Goal: Contribute content

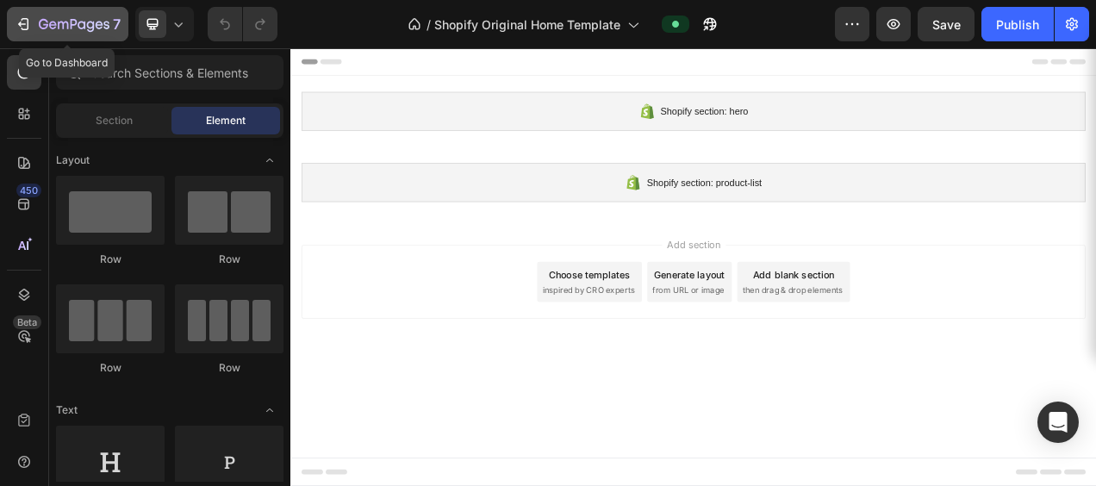
click at [22, 26] on icon "button" at bounding box center [23, 24] width 17 height 17
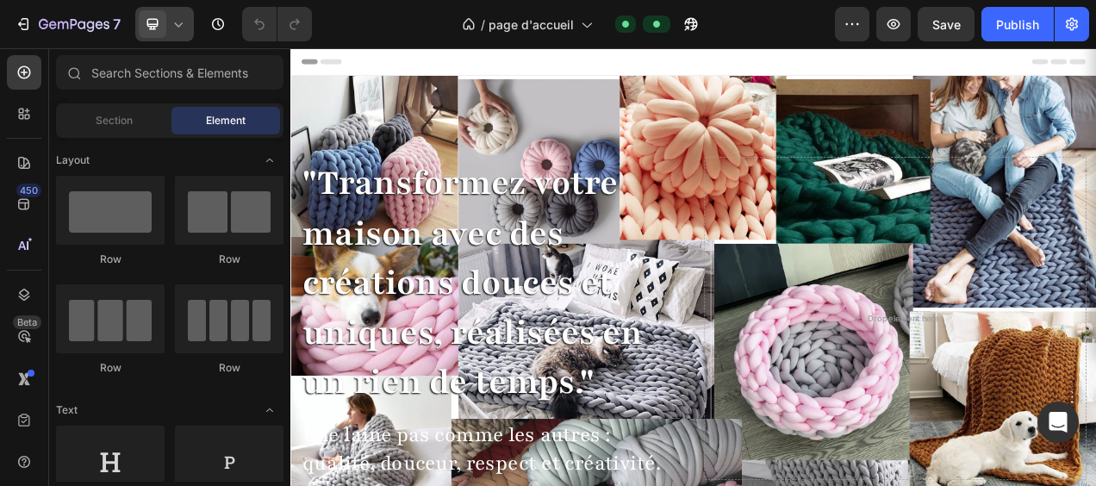
click at [178, 26] on icon at bounding box center [179, 24] width 8 height 4
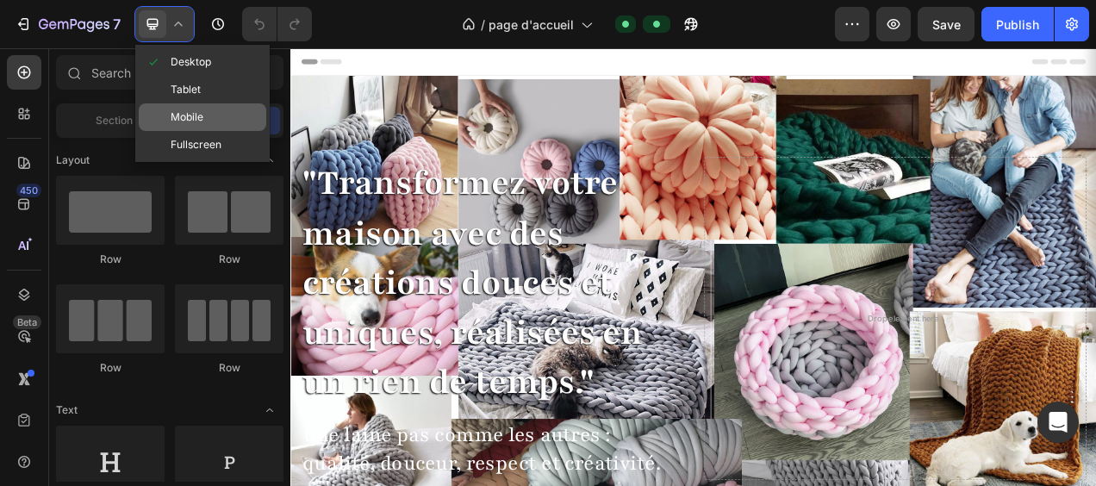
click at [205, 112] on div "Mobile" at bounding box center [203, 117] width 128 height 28
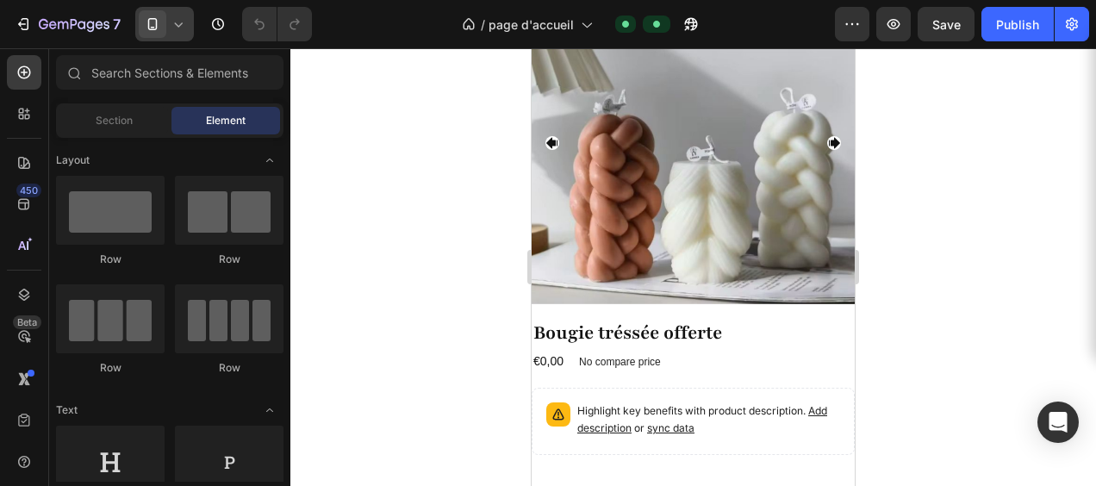
scroll to position [3007, 0]
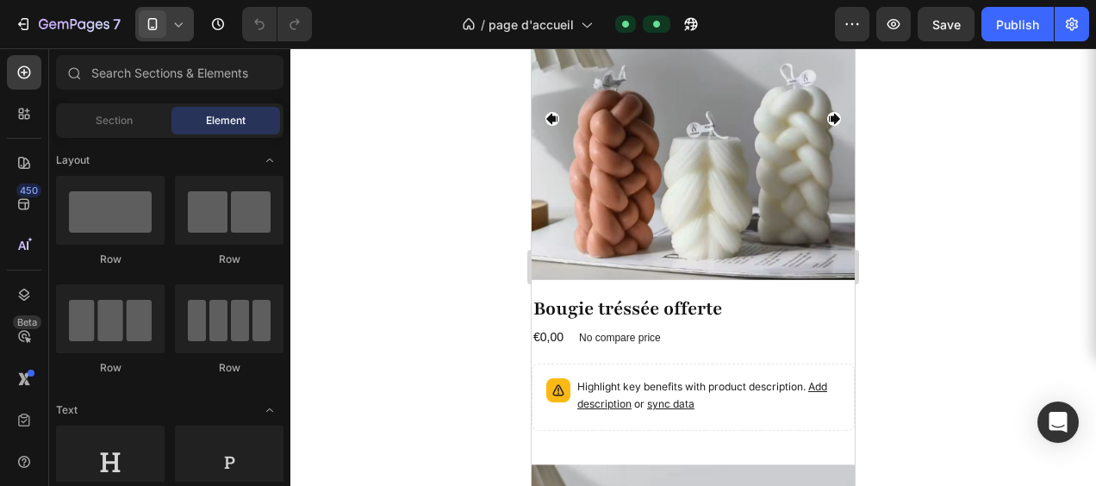
drag, startPoint x: 846, startPoint y: 117, endPoint x: 1440, endPoint y: 263, distance: 611.3
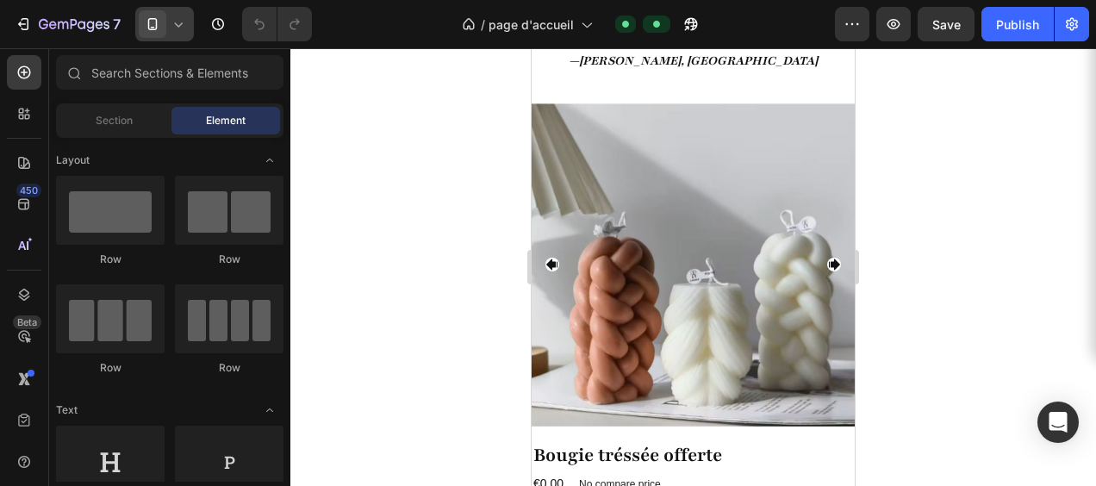
scroll to position [2823, 0]
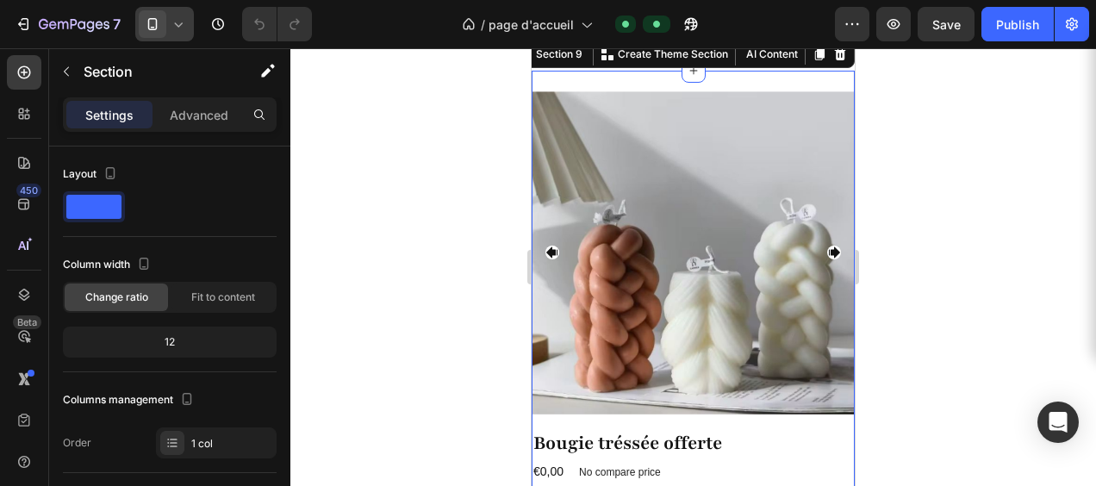
click at [775, 131] on div "Product Images Bougie tréssée offerte Product Title €0,00 Product Price Product…" at bounding box center [693, 328] width 323 height 515
click at [835, 60] on icon at bounding box center [840, 54] width 11 height 12
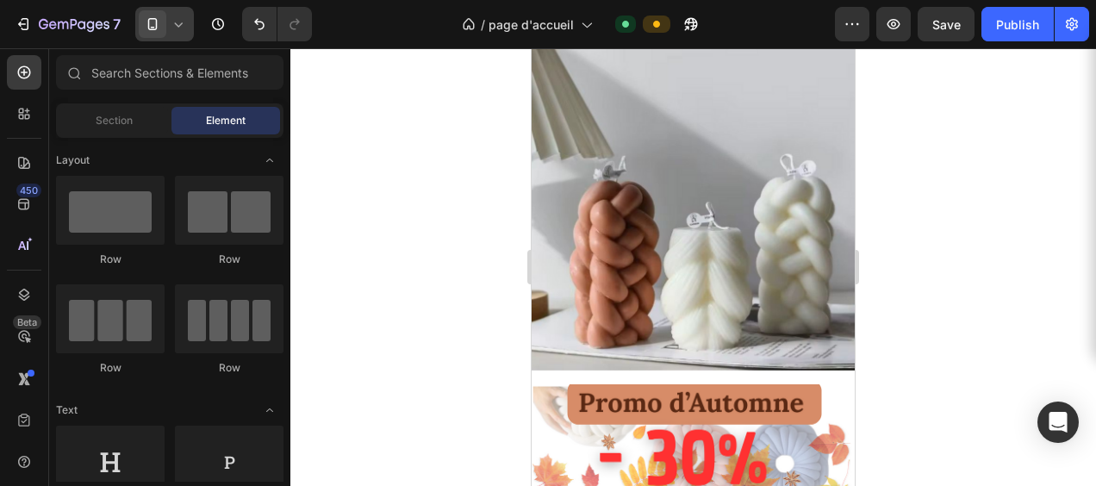
scroll to position [2982, 0]
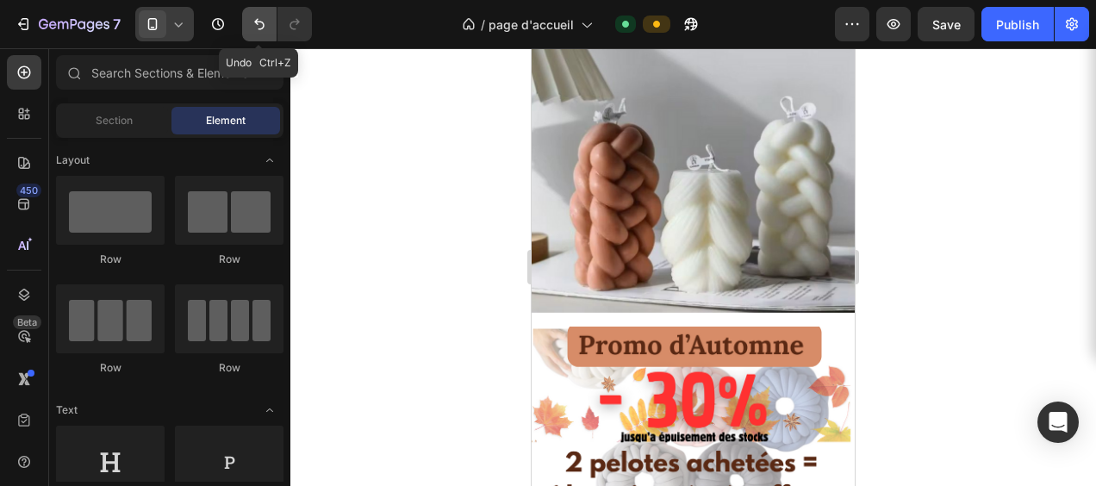
click at [259, 25] on icon "Undo/Redo" at bounding box center [259, 24] width 17 height 17
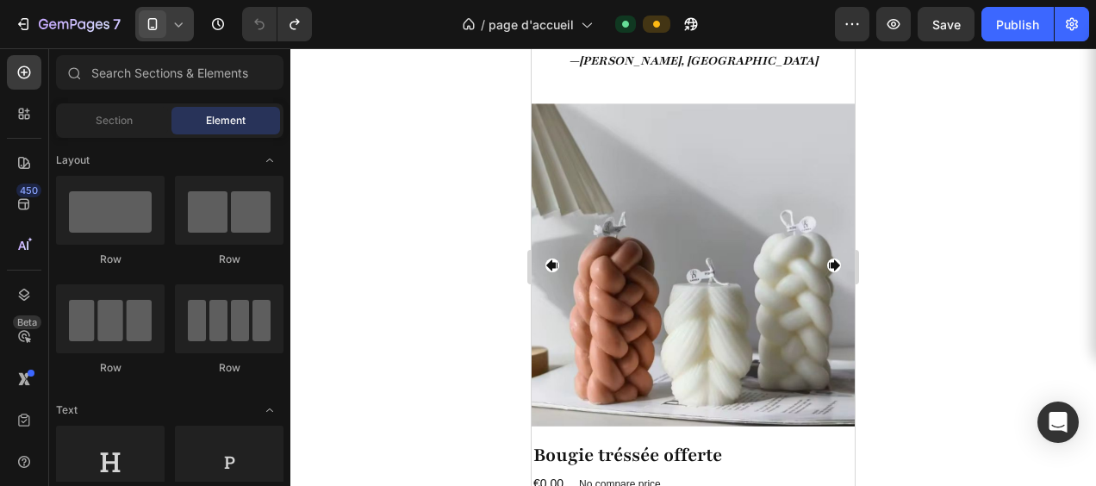
scroll to position [2851, 0]
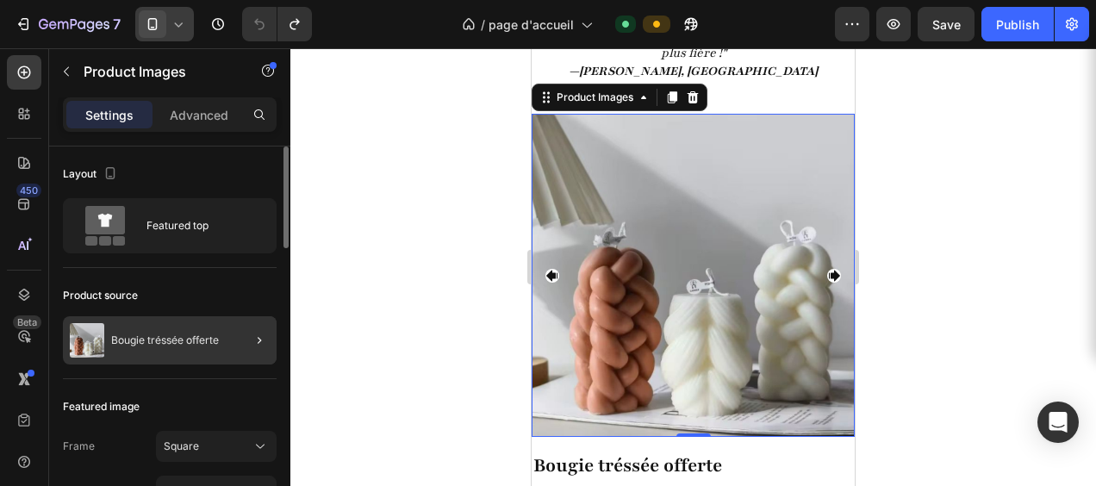
click at [246, 338] on div at bounding box center [252, 340] width 48 height 48
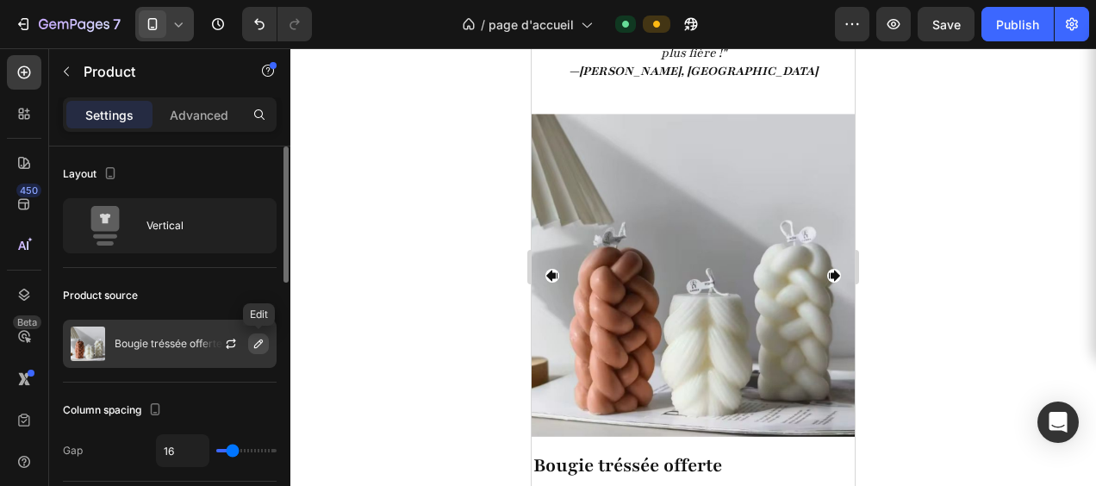
click at [262, 341] on icon "button" at bounding box center [258, 344] width 9 height 9
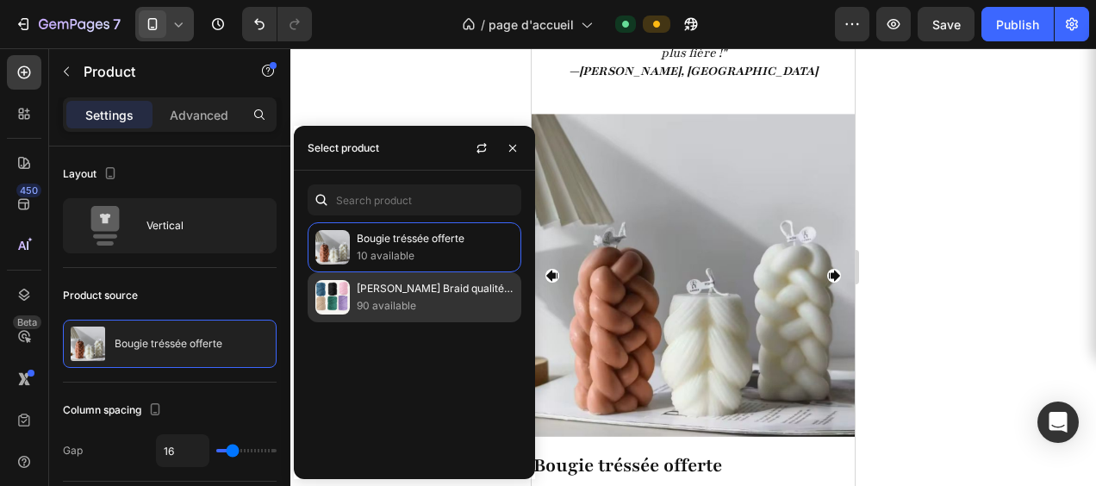
click at [404, 296] on p "[PERSON_NAME] Braid qualité supérieur – DIY Plaids & Déco Cocooning" at bounding box center [435, 288] width 157 height 17
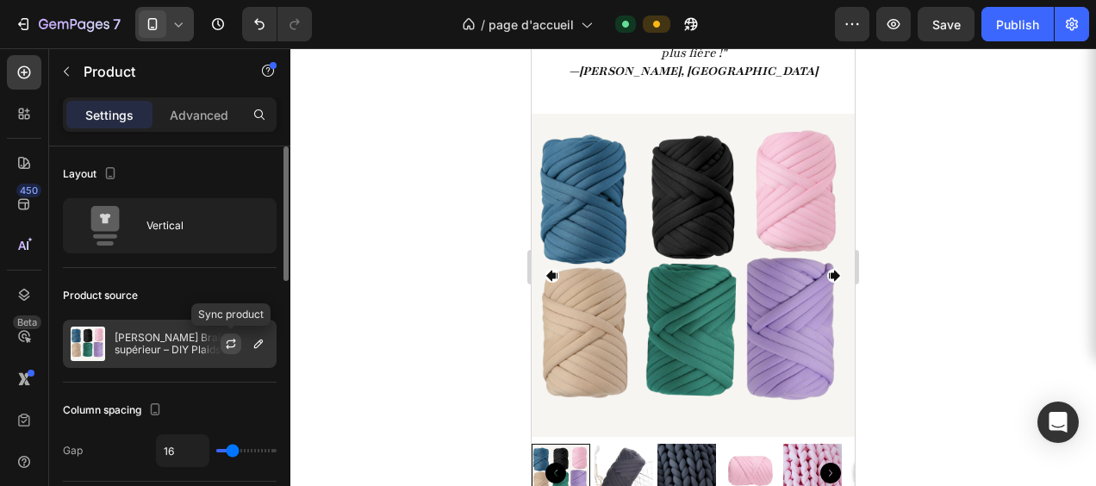
click at [231, 344] on icon "button" at bounding box center [231, 344] width 14 height 14
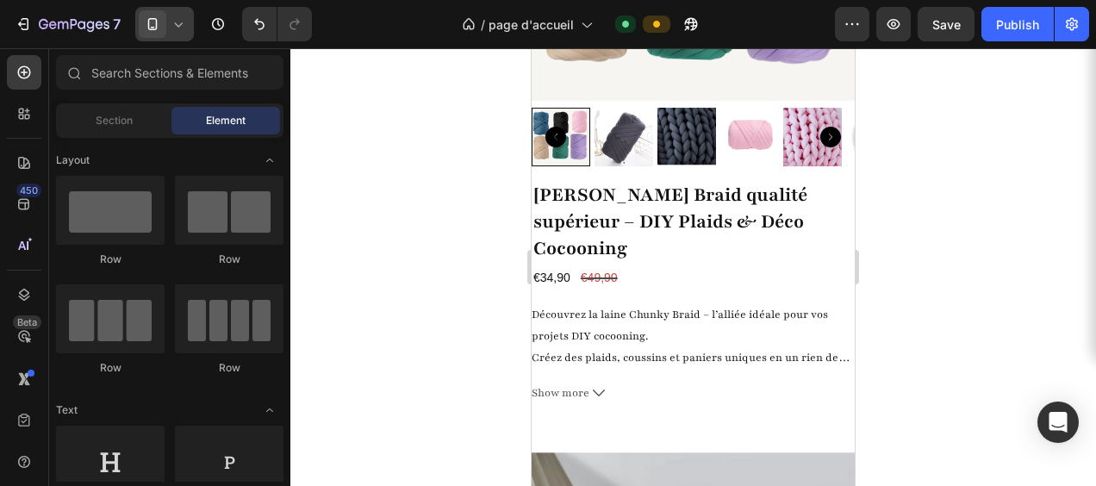
scroll to position [3175, 0]
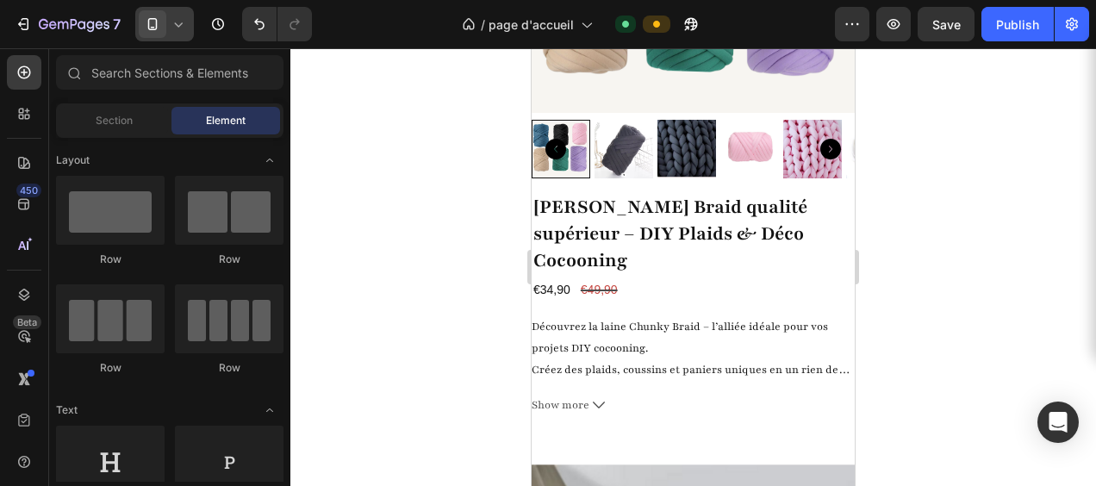
drag, startPoint x: 850, startPoint y: 209, endPoint x: 1476, endPoint y: 274, distance: 629.8
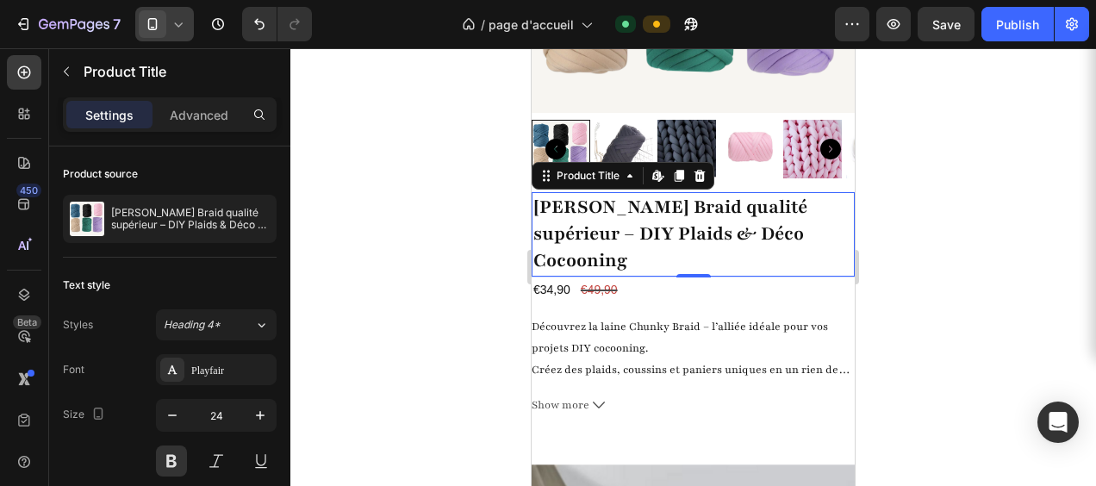
click at [756, 220] on h2 "[PERSON_NAME] Braid qualité supérieur – DIY Plaids & Déco Cocooning" at bounding box center [693, 234] width 323 height 84
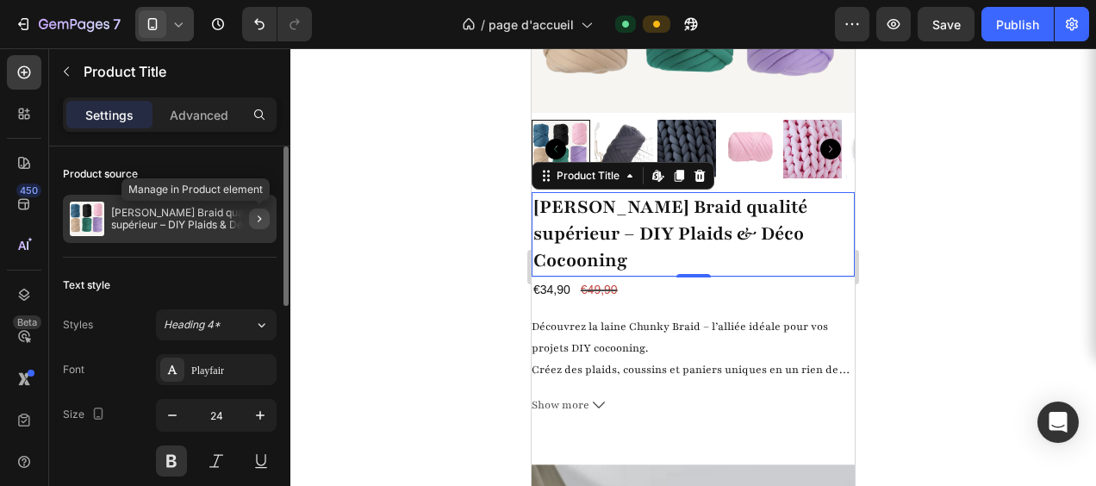
click at [259, 216] on icon "button" at bounding box center [259, 218] width 3 height 7
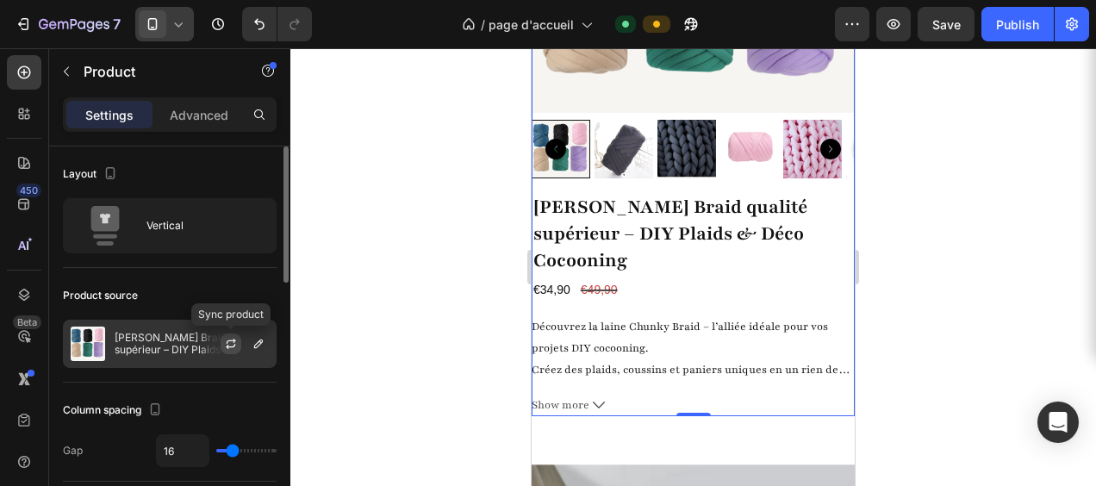
click at [240, 340] on button "button" at bounding box center [231, 343] width 21 height 21
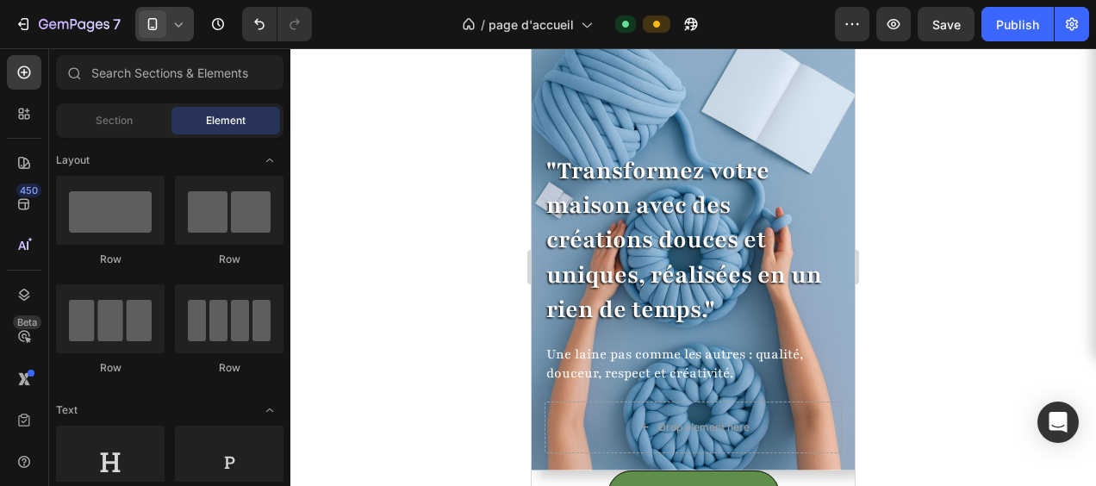
scroll to position [0, 0]
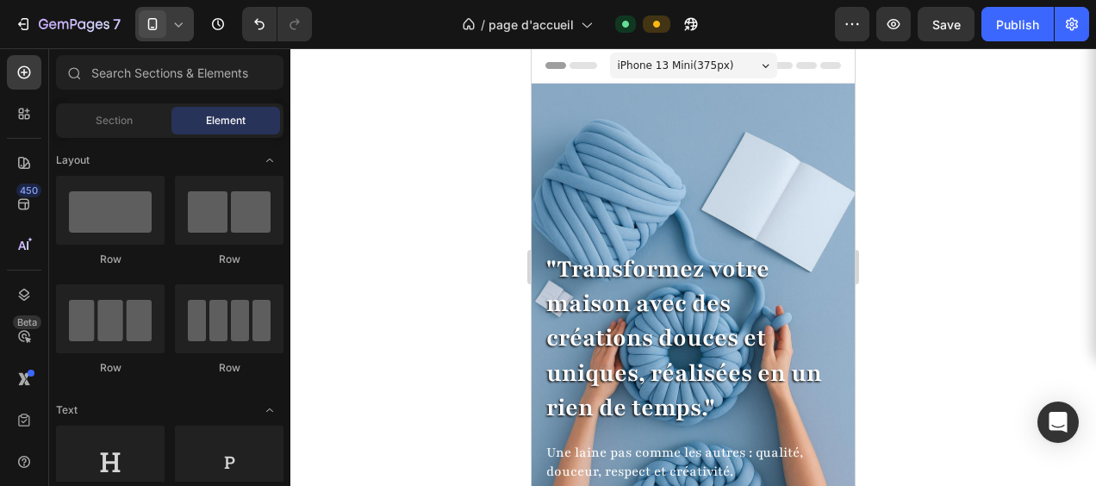
drag, startPoint x: 848, startPoint y: 49, endPoint x: 1380, endPoint y: 97, distance: 533.8
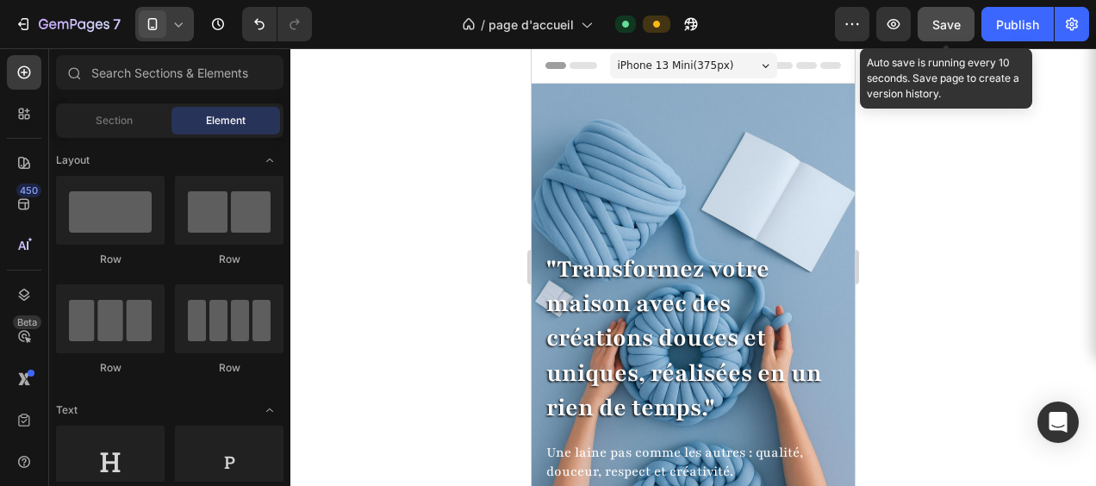
click at [944, 24] on span "Save" at bounding box center [946, 24] width 28 height 15
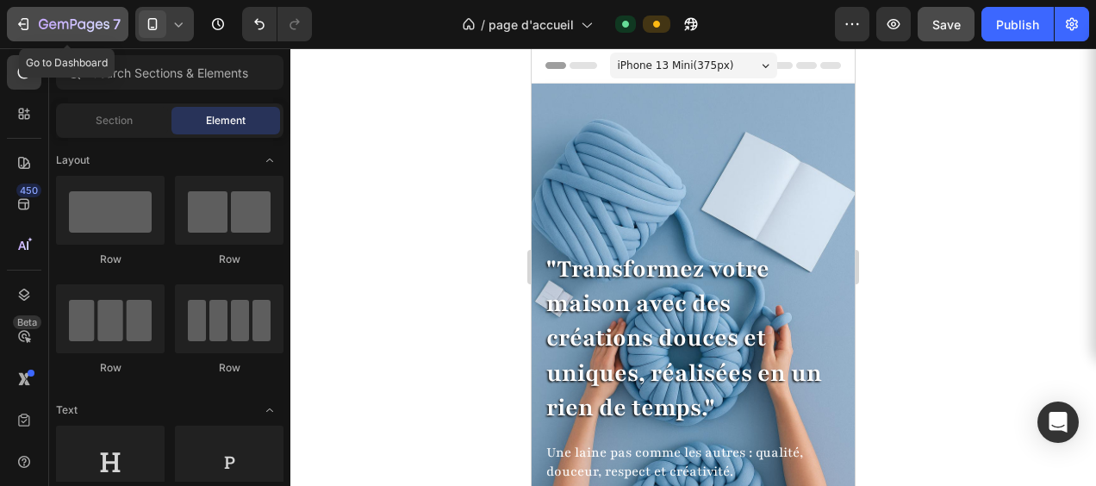
click at [22, 26] on icon "button" at bounding box center [23, 24] width 17 height 17
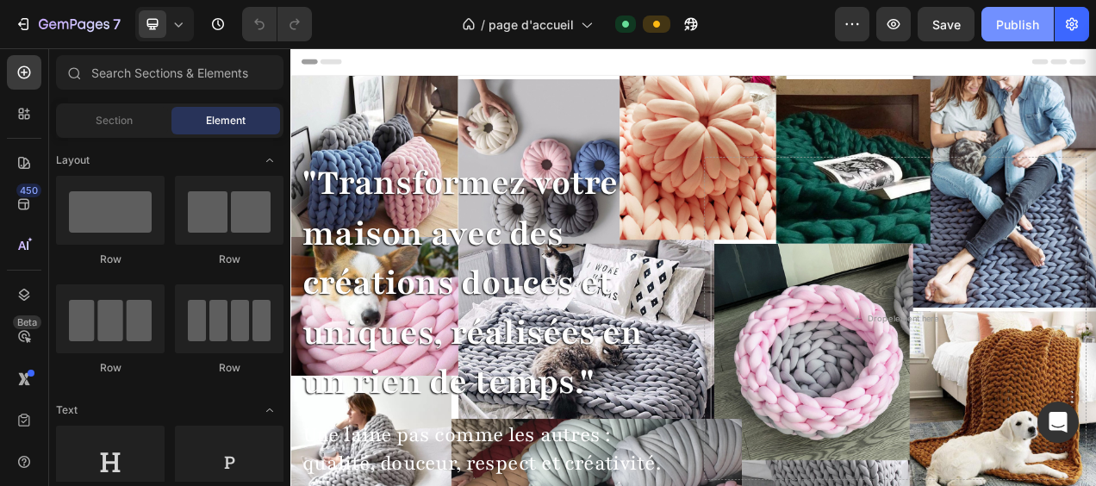
click at [1025, 21] on div "Publish" at bounding box center [1017, 25] width 43 height 18
